Goal: Use online tool/utility: Use online tool/utility

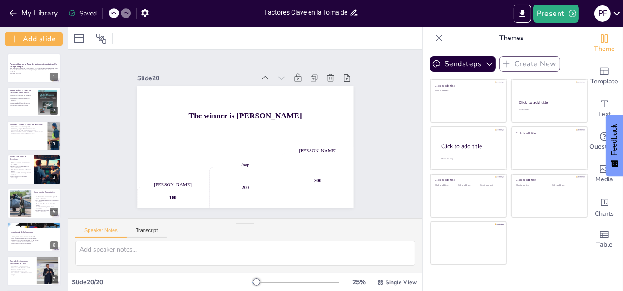
scroll to position [440, 0]
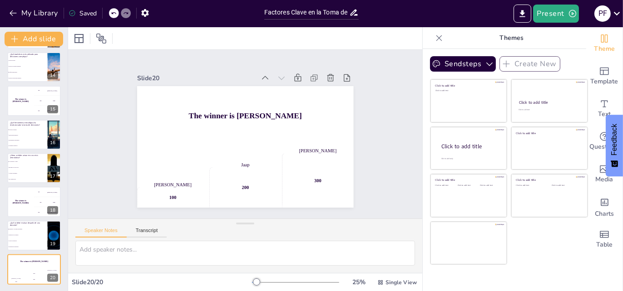
checkbox input "true"
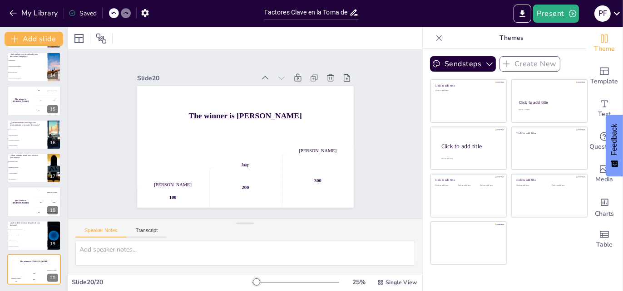
checkbox input "true"
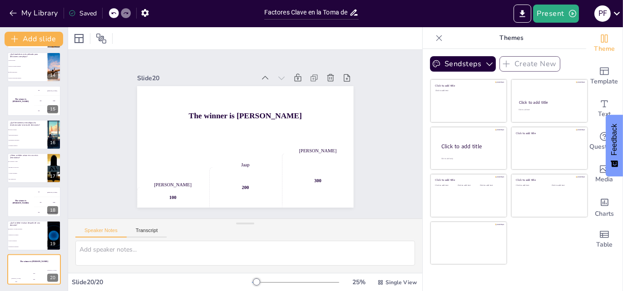
checkbox input "true"
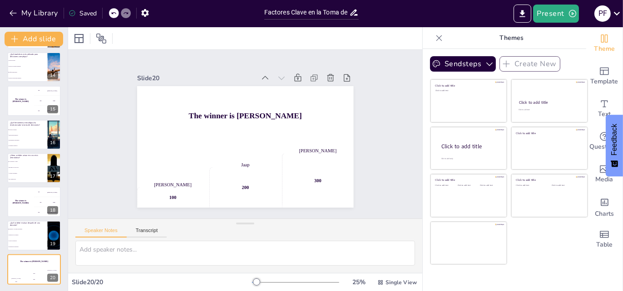
checkbox input "true"
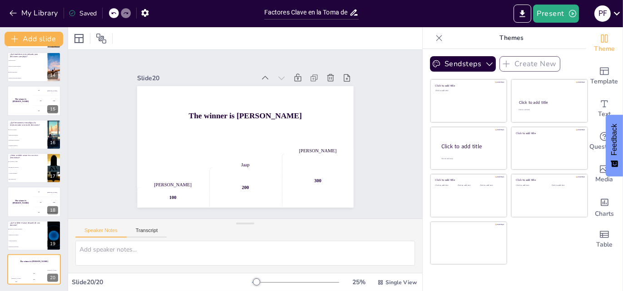
checkbox input "true"
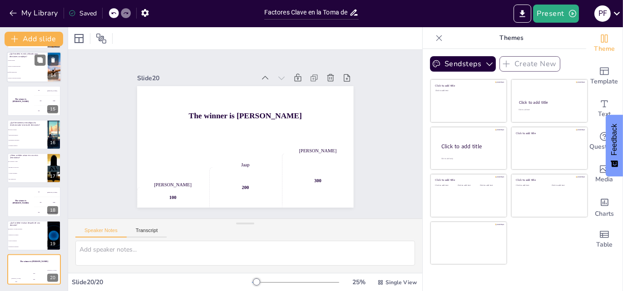
checkbox input "true"
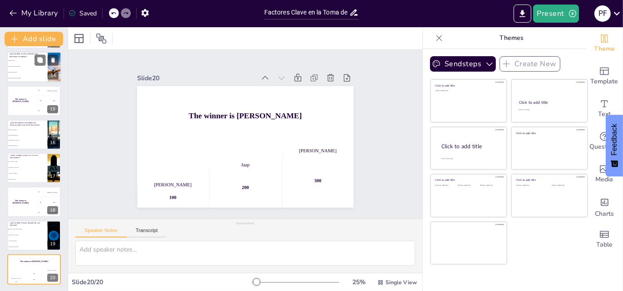
checkbox input "true"
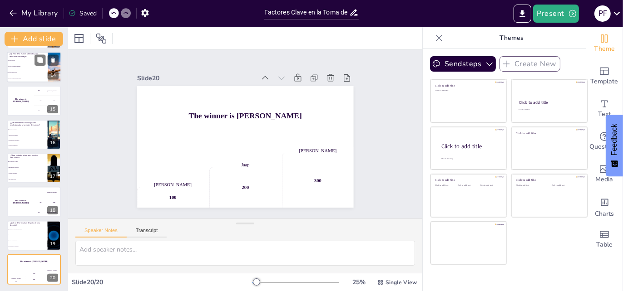
checkbox input "true"
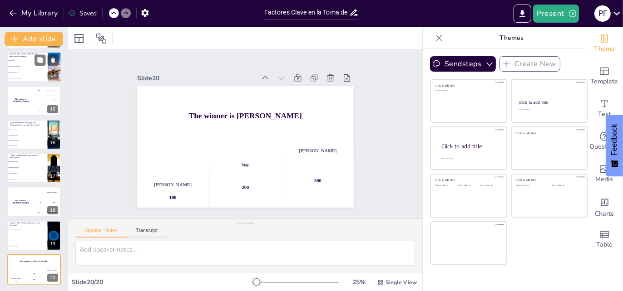
checkbox input "true"
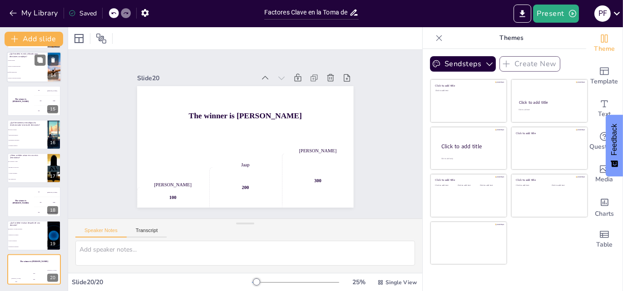
checkbox input "true"
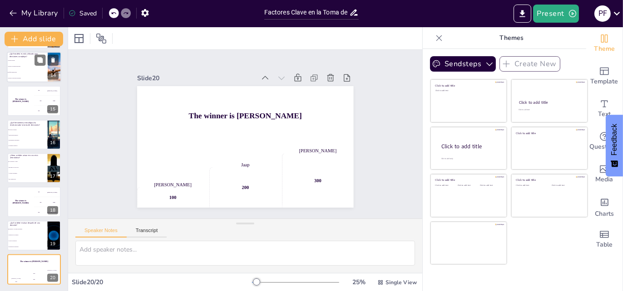
checkbox input "true"
click at [28, 67] on li "Modelo de bounded rationality" at bounding box center [27, 67] width 41 height 6
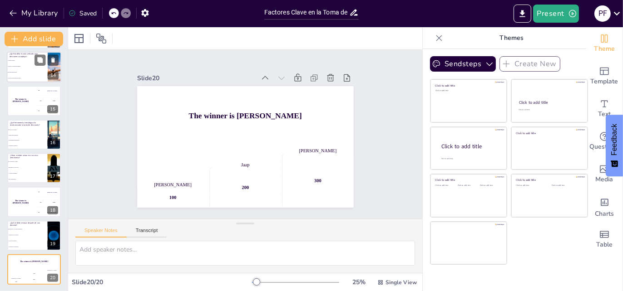
checkbox input "true"
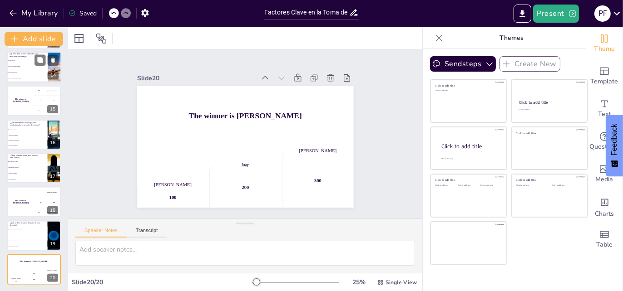
checkbox input "true"
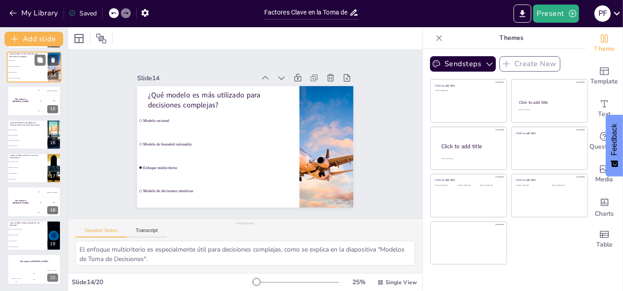
scroll to position [338, 0]
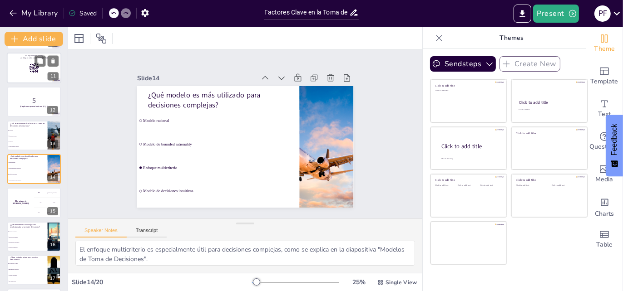
checkbox input "true"
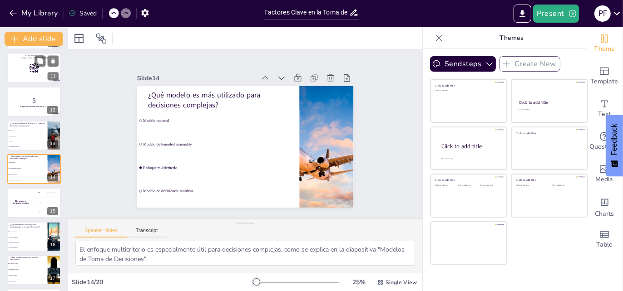
checkbox input "true"
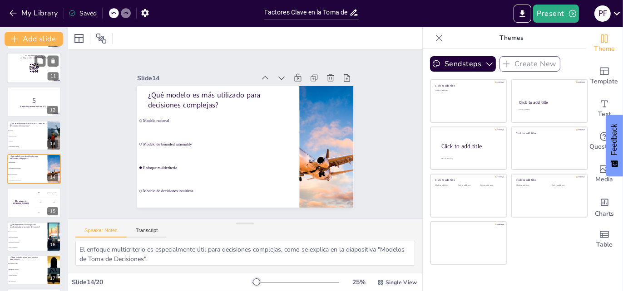
checkbox input "true"
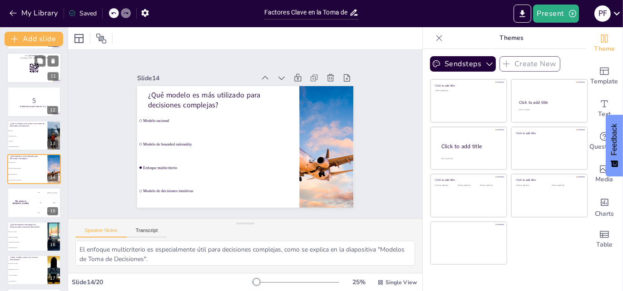
checkbox input "true"
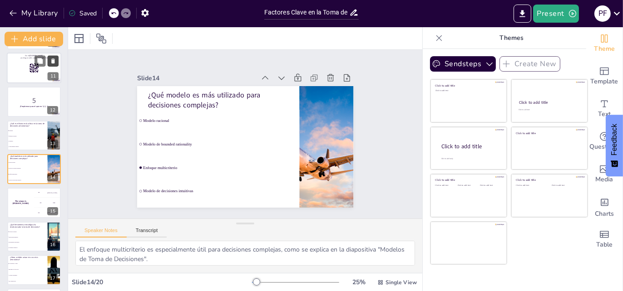
checkbox input "true"
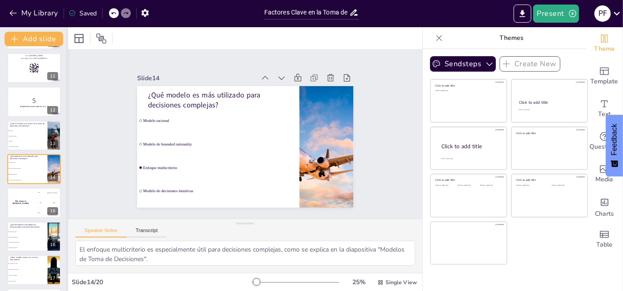
checkbox input "true"
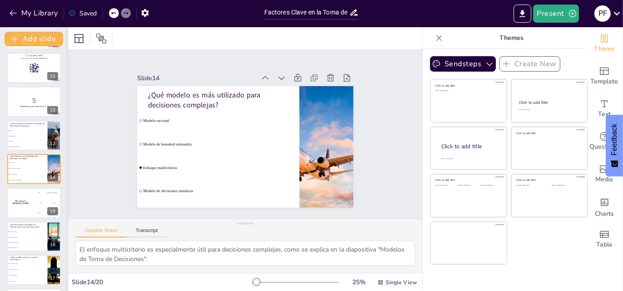
checkbox input "true"
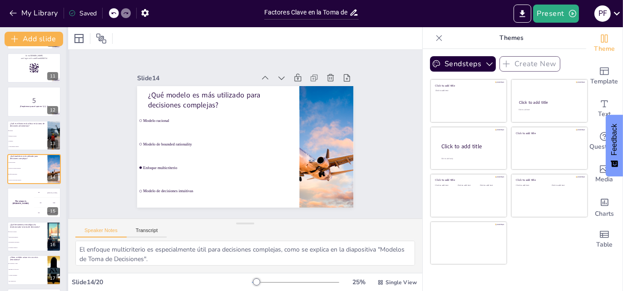
checkbox input "true"
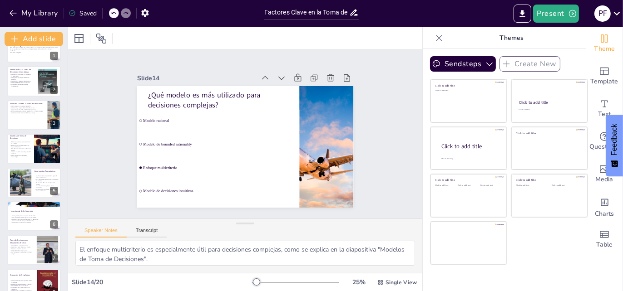
scroll to position [0, 0]
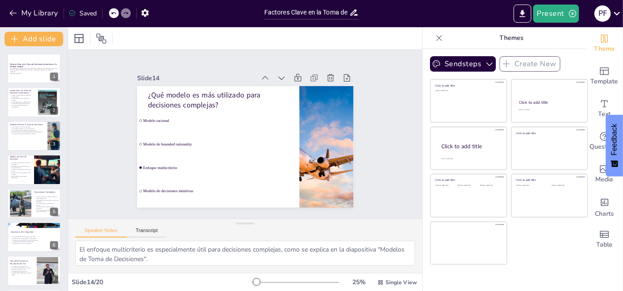
checkbox input "true"
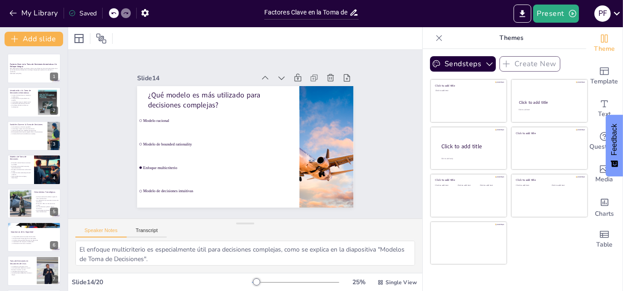
checkbox input "true"
click at [29, 74] on p "Generated with [URL]" at bounding box center [34, 74] width 49 height 2
checkbox input "true"
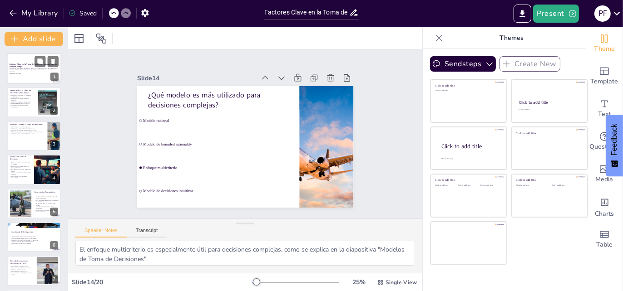
checkbox input "true"
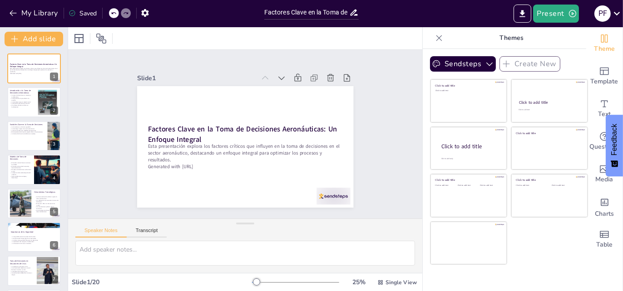
checkbox input "true"
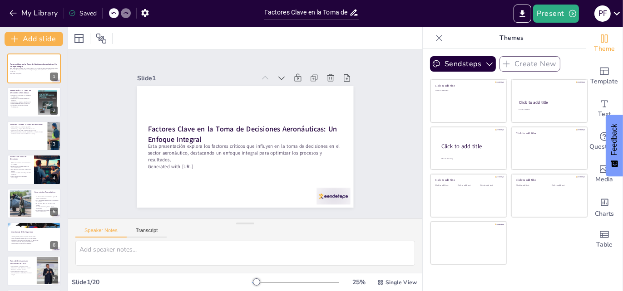
checkbox input "true"
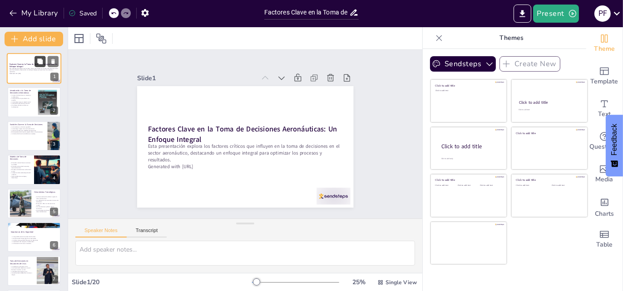
checkbox input "true"
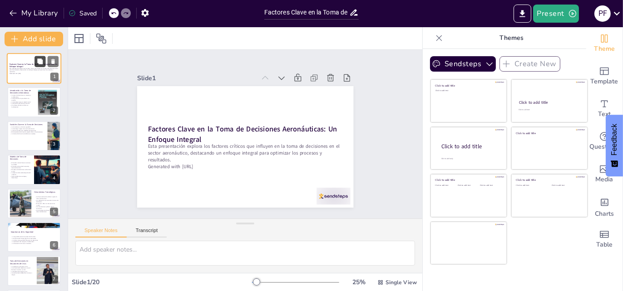
checkbox input "true"
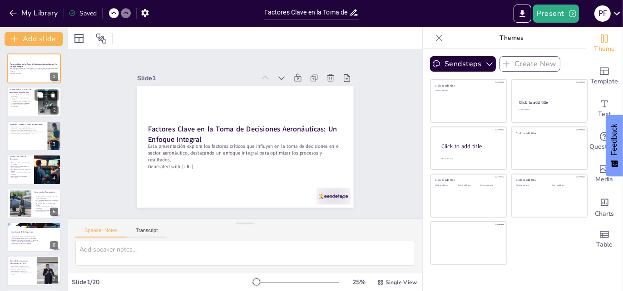
checkbox input "true"
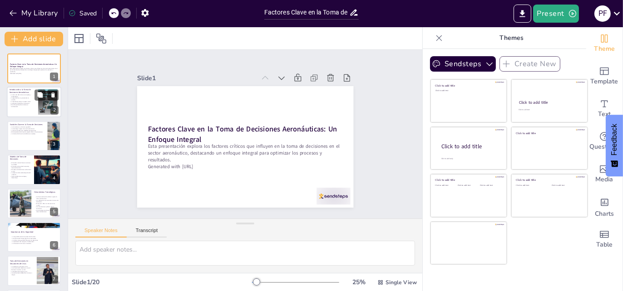
checkbox input "true"
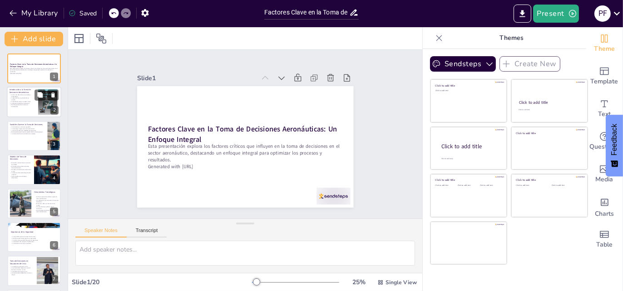
checkbox input "true"
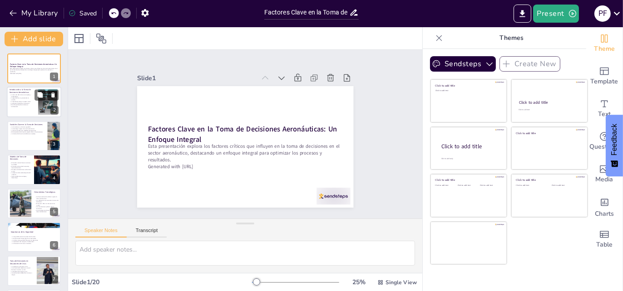
checkbox input "true"
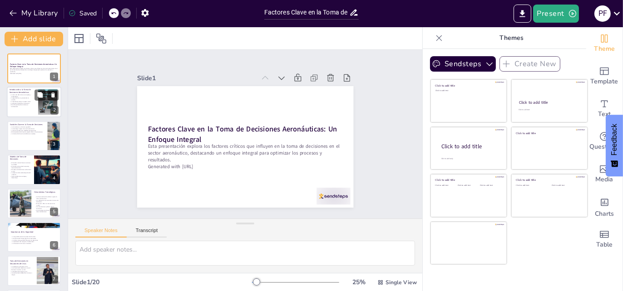
checkbox input "true"
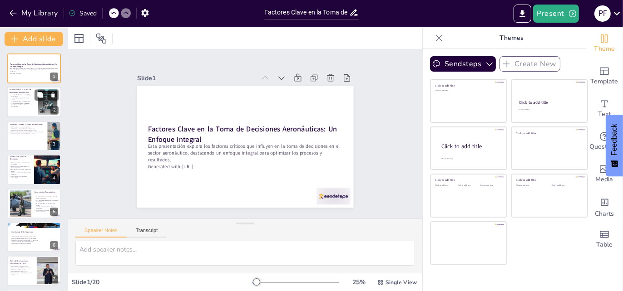
checkbox input "true"
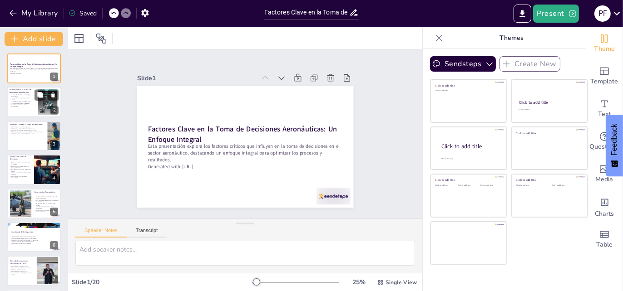
checkbox input "true"
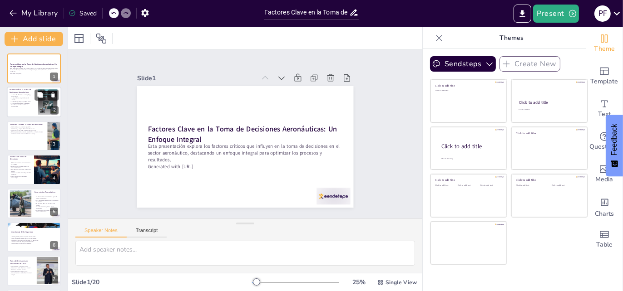
checkbox input "true"
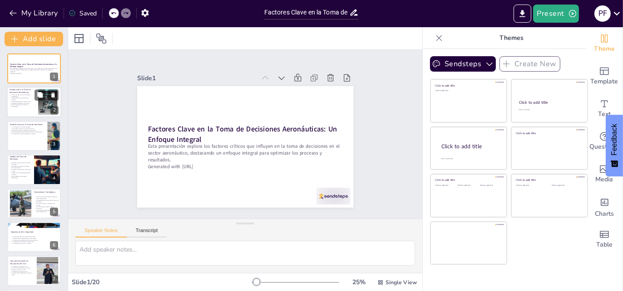
checkbox input "true"
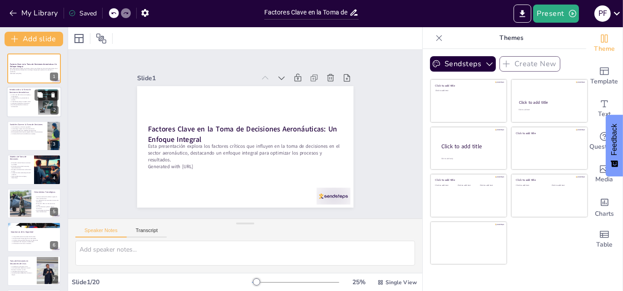
checkbox input "true"
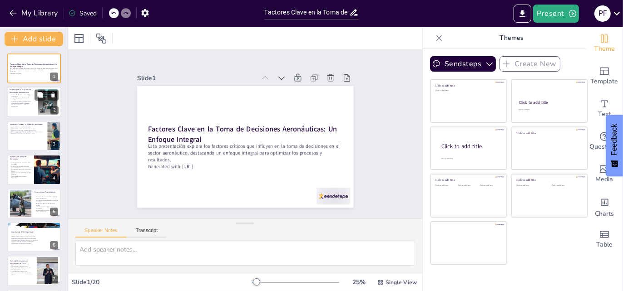
checkbox input "true"
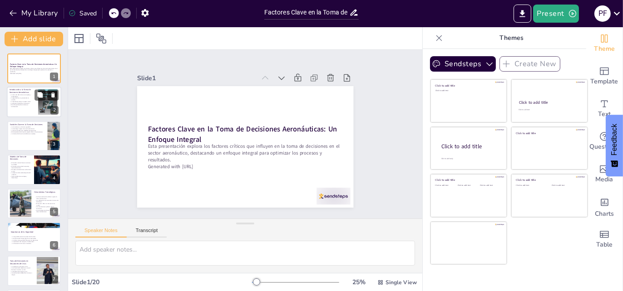
click at [26, 104] on p "Un enfoque basado en datos es fundamental." at bounding box center [21, 105] width 22 height 3
checkbox input "true"
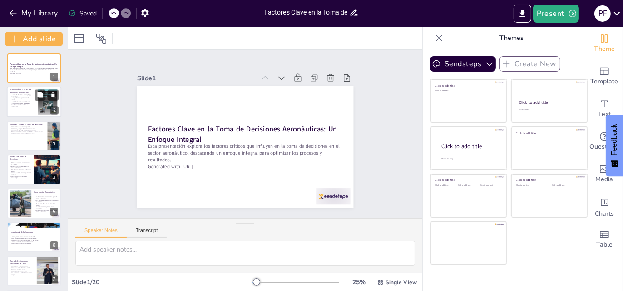
checkbox input "true"
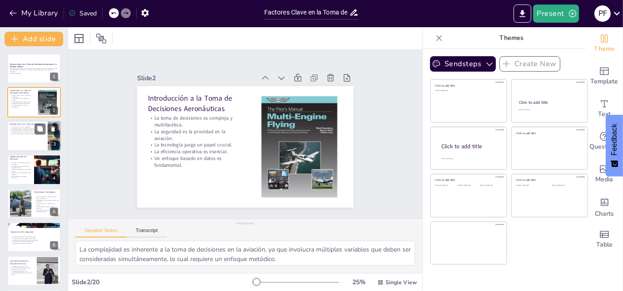
checkbox input "true"
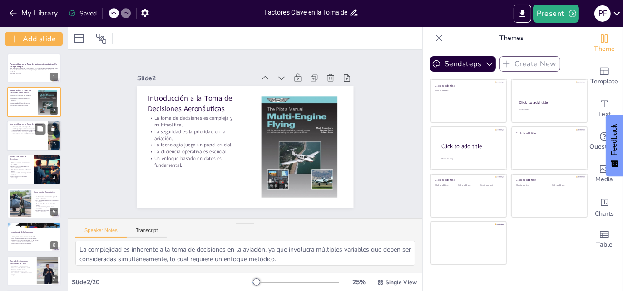
checkbox input "true"
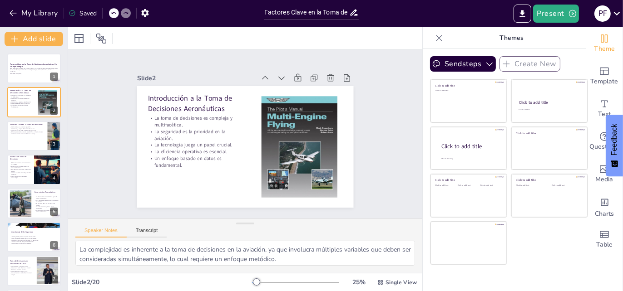
checkbox input "true"
